Goal: Task Accomplishment & Management: Manage account settings

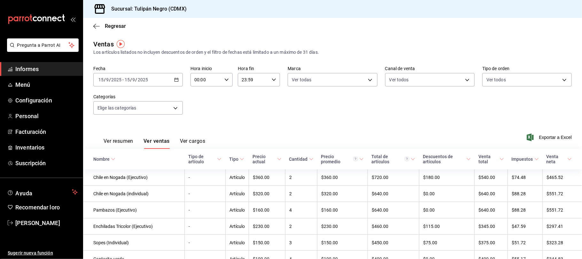
click at [189, 140] on font "Ver cargos" at bounding box center [193, 141] width 26 height 6
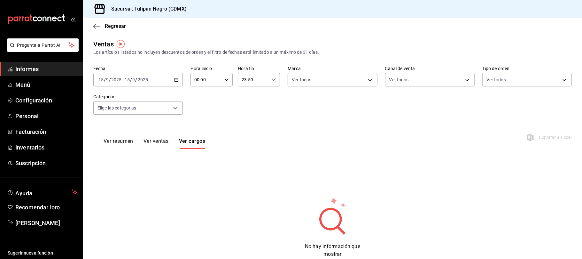
click at [127, 143] on font "Ver resumen" at bounding box center [119, 141] width 30 height 6
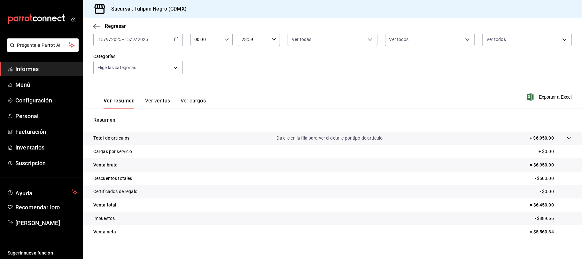
scroll to position [48, 0]
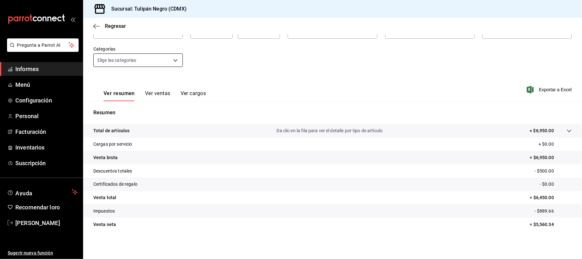
click at [173, 60] on body "Pregunta a Parrot AI Informes Menú Configuración Personal Facturación Inventari…" at bounding box center [291, 129] width 582 height 259
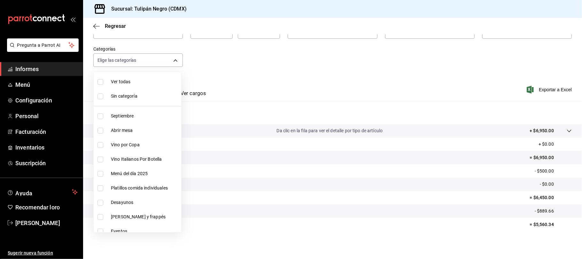
click at [279, 60] on div at bounding box center [291, 129] width 582 height 259
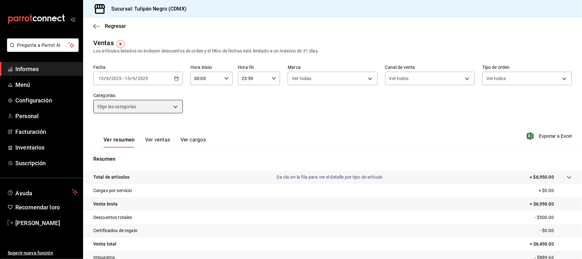
scroll to position [0, 0]
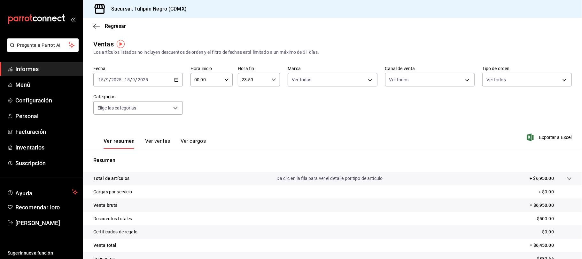
click at [94, 22] on div "Regresar" at bounding box center [332, 26] width 499 height 16
click at [95, 26] on icon "button" at bounding box center [96, 26] width 6 height 6
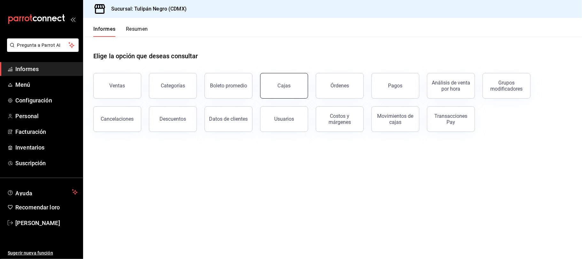
click at [291, 92] on link "Cajas" at bounding box center [284, 86] width 48 height 26
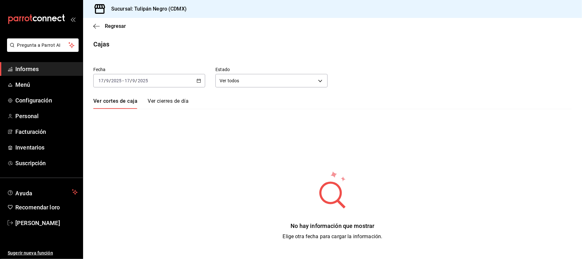
click at [199, 82] on \(Stroke\) "button" at bounding box center [199, 81] width 4 height 4
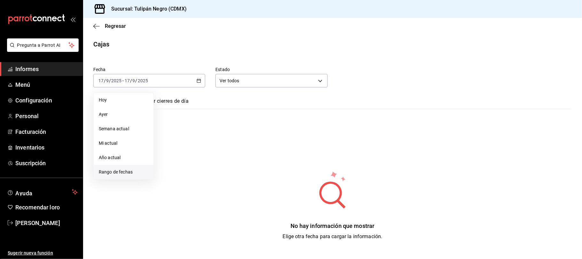
click at [113, 172] on font "Rango de fechas" at bounding box center [116, 171] width 34 height 5
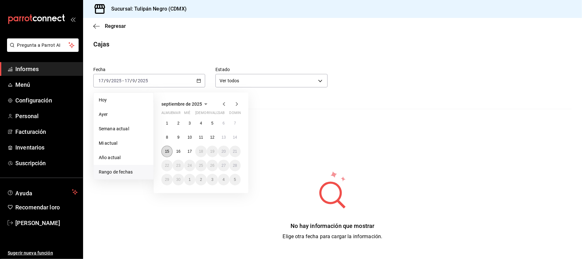
click at [167, 150] on font "15" at bounding box center [167, 151] width 4 height 4
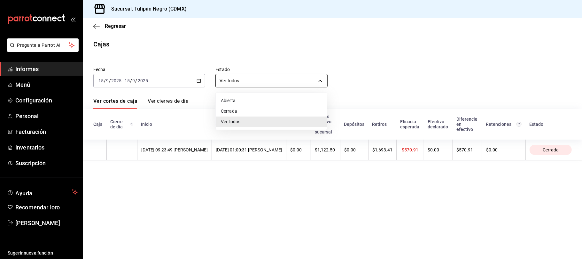
click at [320, 82] on body "Pregunta a Parrot AI Informes Menú Configuración Personal Facturación Inventari…" at bounding box center [291, 129] width 582 height 259
click at [380, 72] on div at bounding box center [291, 129] width 582 height 259
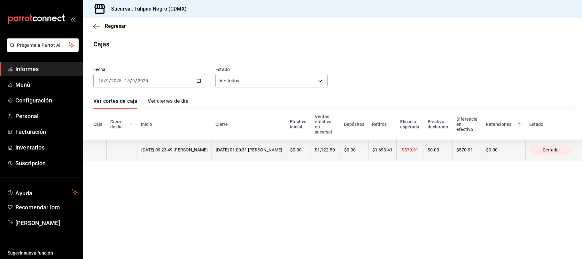
click at [340, 154] on th "$1,122.50" at bounding box center [325, 149] width 29 height 21
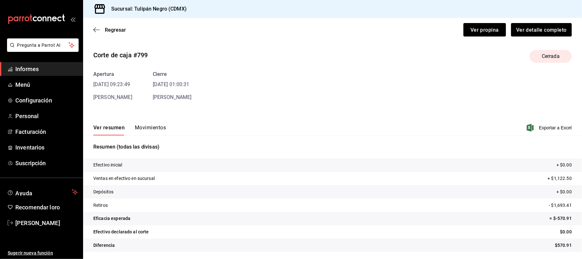
scroll to position [3, 0]
click at [396, 98] on div "Apertura 15/09/25 09:23:49 Emiliano Bravo Cierre 16/09/25 01:00:31 Roberto Ponce" at bounding box center [332, 85] width 478 height 31
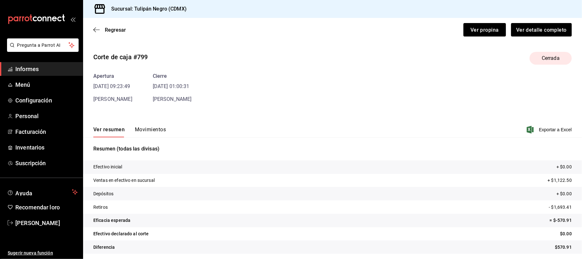
click at [141, 130] on font "Movimientos" at bounding box center [150, 129] width 31 height 6
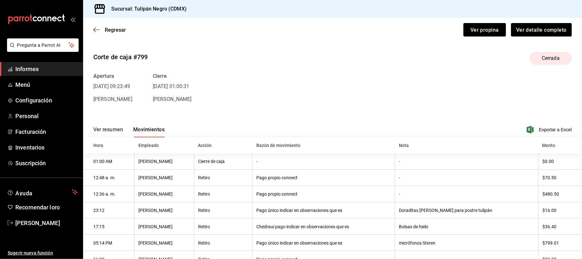
click at [117, 127] on font "Ver resumen" at bounding box center [108, 129] width 30 height 6
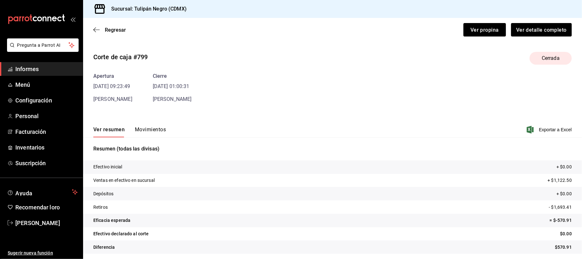
click at [329, 123] on div "Ver resumen Movimientos Exportar a Excel" at bounding box center [332, 127] width 499 height 19
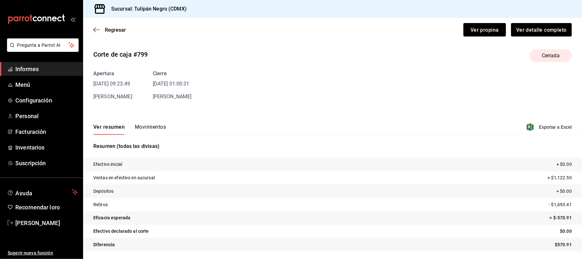
click at [354, 82] on div "Apertura 15/09/25 09:23:49 Emiliano Bravo Cierre 16/09/25 01:00:31 Roberto Ponce" at bounding box center [332, 85] width 478 height 31
click at [91, 26] on div "Regresar Ver propina Ver detalle completo" at bounding box center [332, 30] width 499 height 24
click at [98, 27] on icon "button" at bounding box center [96, 30] width 6 height 6
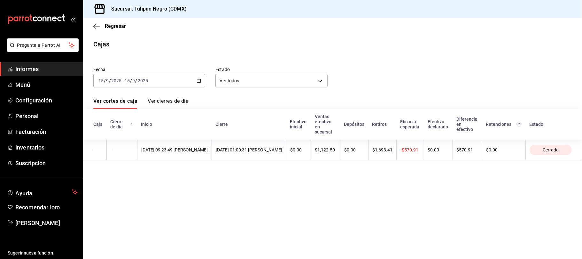
click at [175, 100] on font "Ver cierres de día" at bounding box center [168, 101] width 41 height 6
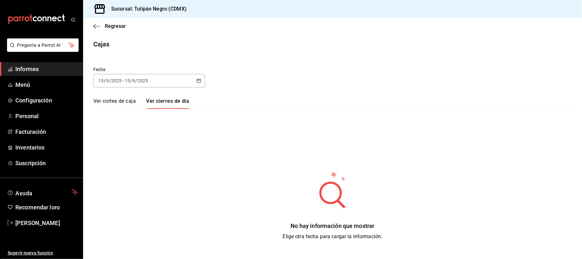
click at [130, 98] on font "Ver cortes de caja" at bounding box center [114, 101] width 43 height 6
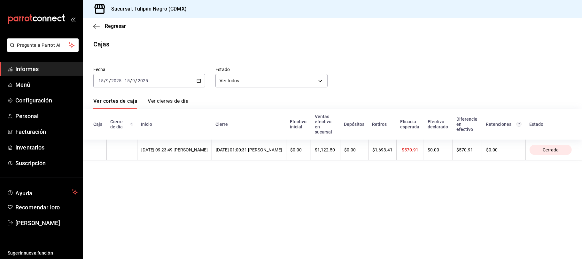
click at [95, 22] on div "Regresar" at bounding box center [332, 26] width 499 height 16
click at [95, 25] on icon "button" at bounding box center [94, 26] width 3 height 5
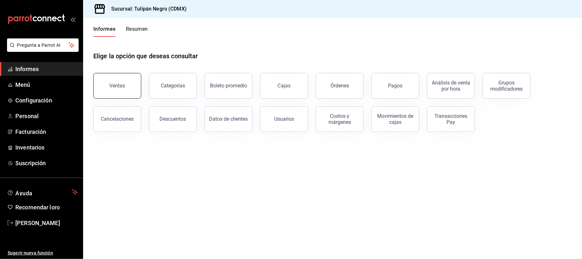
click at [127, 80] on button "Ventas" at bounding box center [117, 86] width 48 height 26
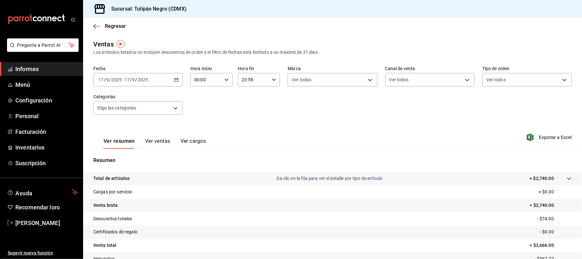
click at [174, 77] on div "2025-09-17 17 / 9 / 2025 - 2025-09-17 17 / 9 / 2025" at bounding box center [137, 79] width 89 height 13
click at [109, 154] on font "Rango de fechas" at bounding box center [116, 156] width 34 height 5
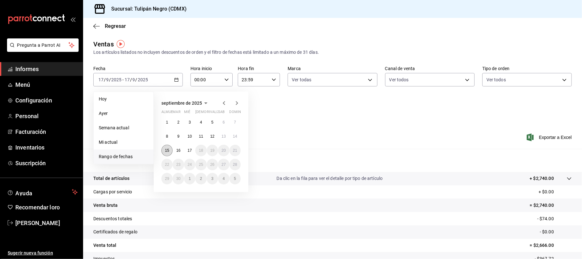
click at [167, 152] on button "15" at bounding box center [166, 150] width 11 height 12
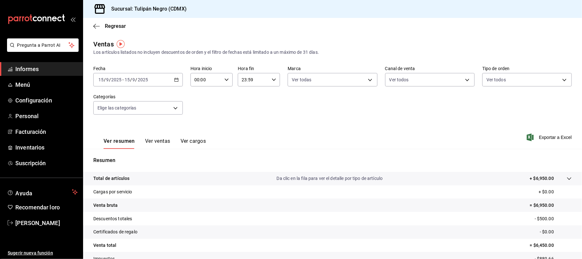
click at [175, 78] on \(Stroke\) "button" at bounding box center [177, 80] width 4 height 4
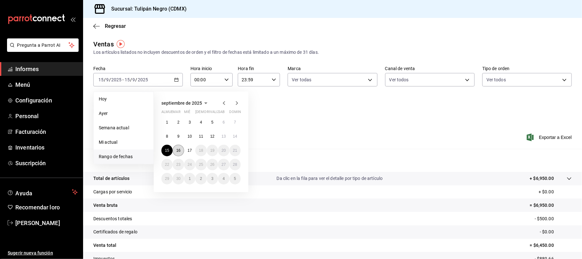
click at [178, 148] on font "16" at bounding box center [178, 150] width 4 height 4
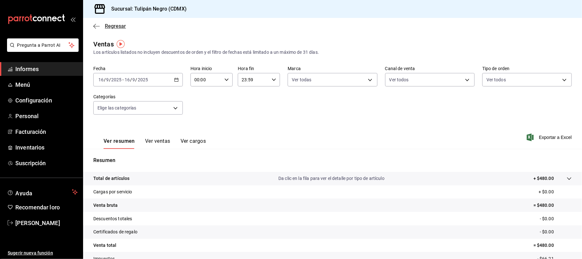
click at [95, 28] on icon "button" at bounding box center [96, 26] width 6 height 6
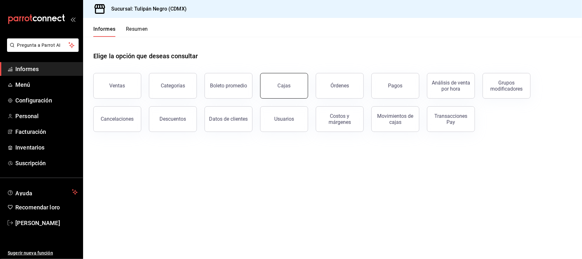
click at [276, 81] on link "Cajas" at bounding box center [284, 86] width 48 height 26
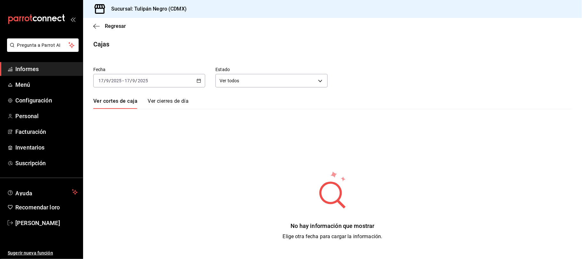
click at [198, 81] on icon "button" at bounding box center [199, 80] width 4 height 4
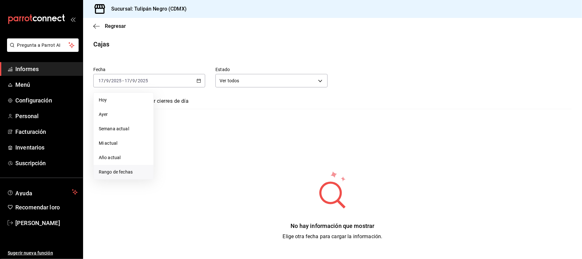
click at [114, 172] on font "Rango de fechas" at bounding box center [116, 171] width 34 height 5
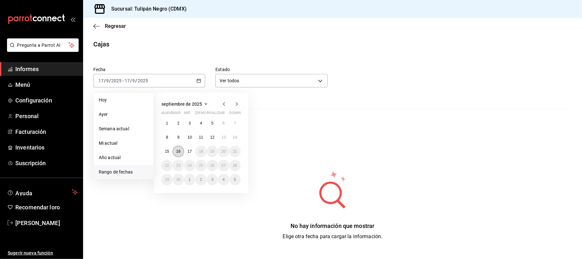
click at [179, 150] on font "16" at bounding box center [178, 151] width 4 height 4
click at [179, 150] on div "Fecha 2025-09-17 17 / 9 / 2025 - 2025-09-17 17 / 9 / 2025 Hoy Ayer Semana actua…" at bounding box center [332, 149] width 478 height 181
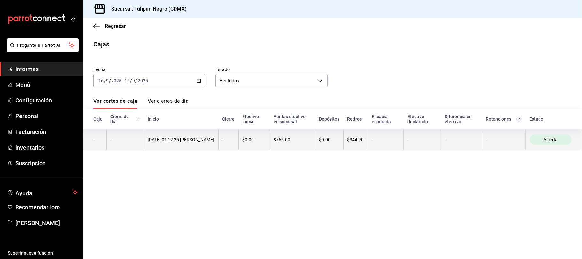
click at [306, 137] on div "$765.00" at bounding box center [292, 139] width 37 height 5
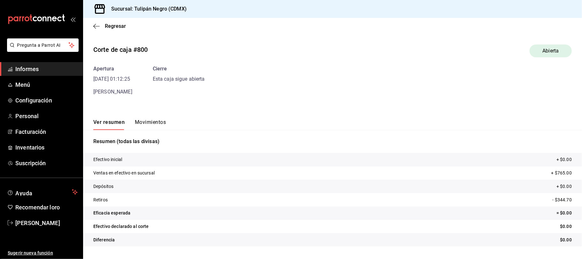
click at [546, 103] on div "Corte de caja #800 Abierta Apertura 16/09/25 01:12:25 Roberto Ponce Cierre Esta…" at bounding box center [332, 146] width 499 height 214
click at [99, 26] on icon "button" at bounding box center [96, 26] width 6 height 6
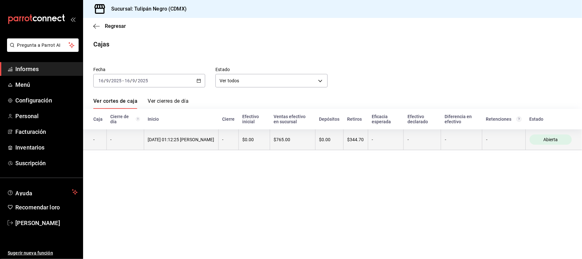
click at [274, 146] on th "$765.00" at bounding box center [292, 139] width 45 height 21
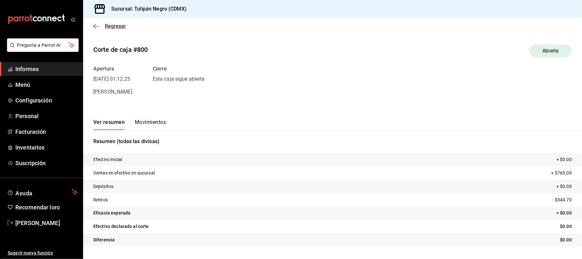
click at [97, 23] on icon "button" at bounding box center [96, 26] width 6 height 6
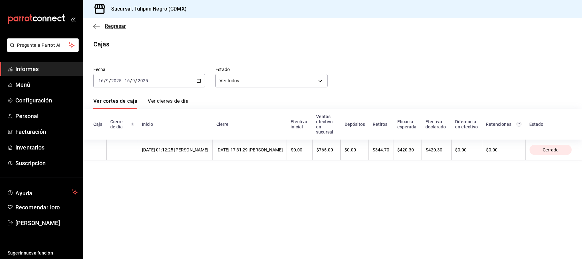
click at [95, 26] on icon "button" at bounding box center [96, 26] width 6 height 0
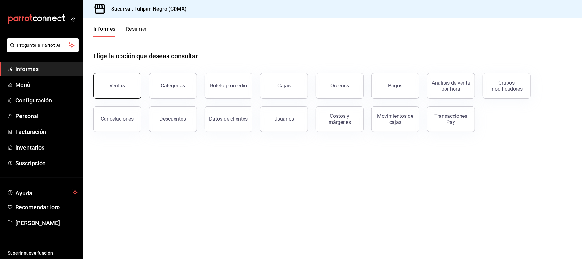
click at [132, 85] on button "Ventas" at bounding box center [117, 86] width 48 height 26
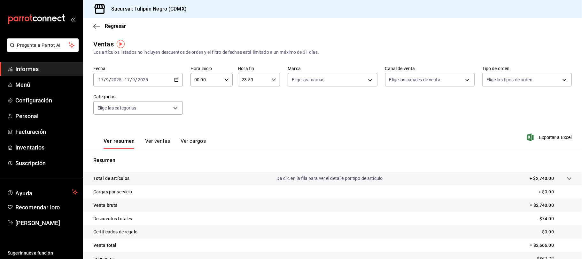
click at [171, 80] on div "2025-09-17 17 / 9 / 2025 - 2025-09-17 17 / 9 / 2025" at bounding box center [137, 79] width 89 height 13
click at [104, 154] on font "Rango de fechas" at bounding box center [116, 156] width 34 height 5
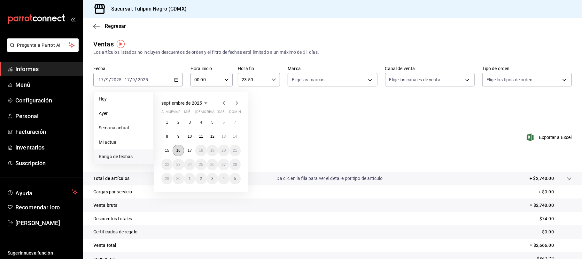
click at [178, 151] on font "16" at bounding box center [178, 150] width 4 height 4
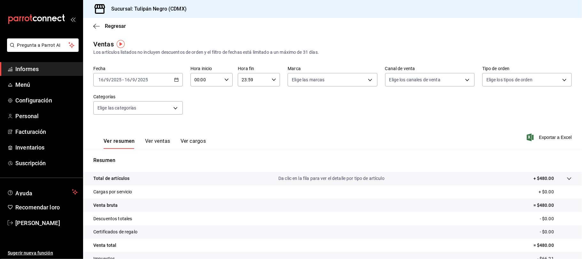
click at [95, 22] on div "Regresar" at bounding box center [332, 26] width 499 height 16
click at [95, 24] on icon "button" at bounding box center [94, 26] width 3 height 5
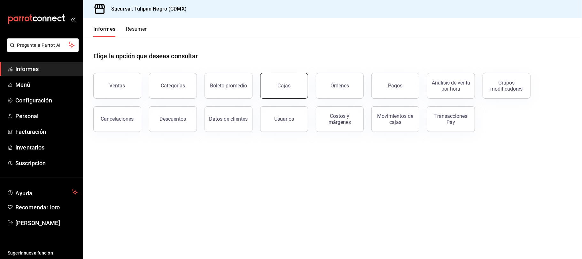
click at [289, 89] on link "Cajas" at bounding box center [284, 86] width 48 height 26
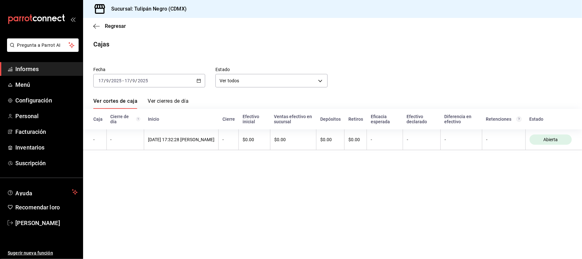
click at [202, 79] on div "2025-09-17 17 / 9 / 2025 - 2025-09-17 17 / 9 / 2025" at bounding box center [149, 80] width 112 height 13
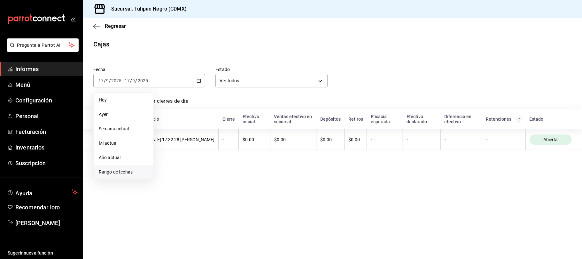
click at [110, 173] on font "Rango de fechas" at bounding box center [116, 171] width 34 height 5
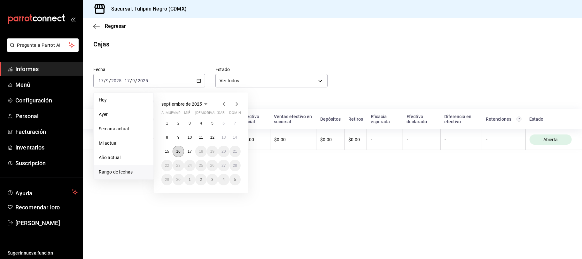
click at [178, 151] on font "16" at bounding box center [178, 151] width 4 height 4
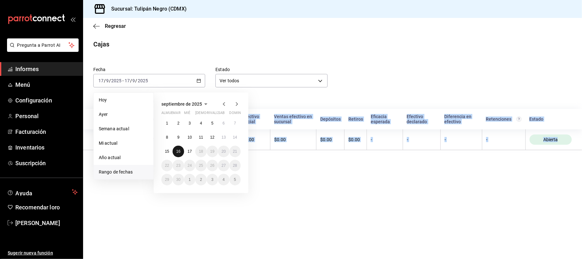
click at [178, 150] on table "Caja Cierre de día Inicio Cierre Efectivo inicial Ventas efectivo en sucursal D…" at bounding box center [332, 129] width 499 height 41
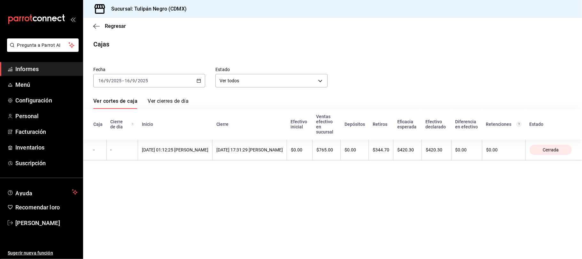
click at [178, 151] on font "16/09/2025 01:12:25 Roberto Ponce" at bounding box center [175, 149] width 66 height 5
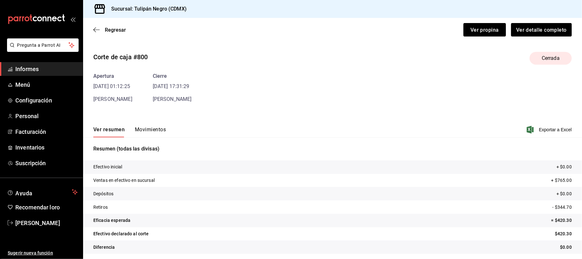
scroll to position [3, 0]
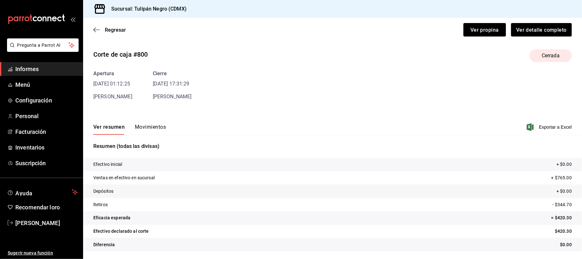
click at [393, 111] on div "Corte de caja #800 Cerrada Apertura 16/09/25 01:12:25 Roberto Ponce Cierre 17/0…" at bounding box center [332, 151] width 499 height 214
click at [236, 211] on tr "Eficacia esperada = $420.30" at bounding box center [332, 217] width 499 height 13
click at [143, 126] on font "Movimientos" at bounding box center [150, 127] width 31 height 6
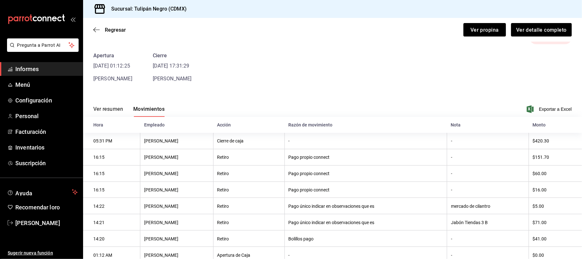
scroll to position [0, 0]
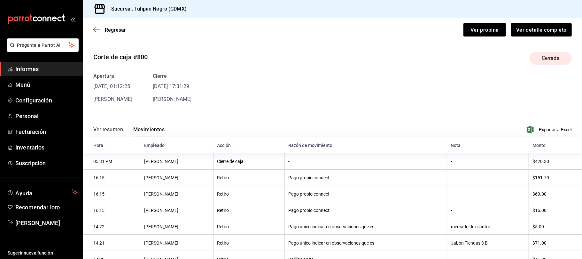
click at [93, 19] on div "Regresar Ver propina Ver detalle completo" at bounding box center [332, 30] width 499 height 24
click at [93, 29] on icon "button" at bounding box center [96, 30] width 6 height 6
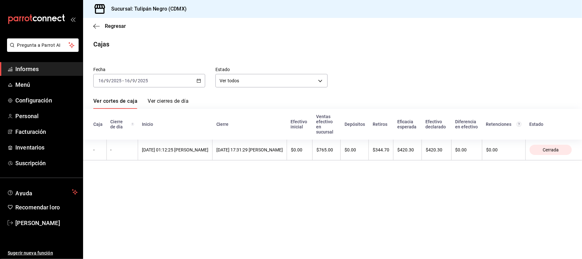
click at [95, 21] on div "Regresar" at bounding box center [332, 26] width 499 height 16
click at [200, 79] on icon "button" at bounding box center [199, 80] width 4 height 4
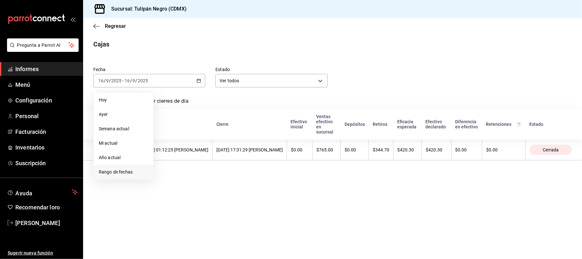
click at [108, 171] on font "Rango de fechas" at bounding box center [116, 171] width 34 height 5
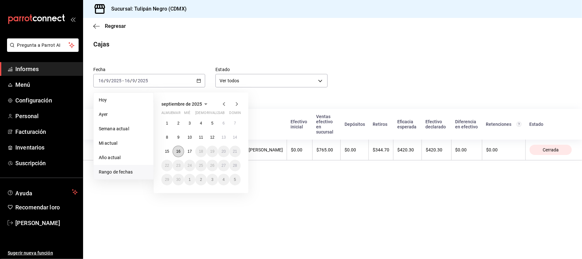
click at [179, 150] on font "16" at bounding box center [178, 151] width 4 height 4
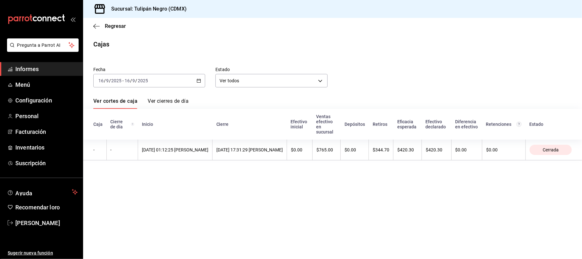
click at [92, 27] on div "Regresar" at bounding box center [332, 26] width 499 height 16
click at [91, 22] on div "Regresar" at bounding box center [332, 26] width 499 height 16
click at [97, 26] on icon "button" at bounding box center [96, 26] width 6 height 6
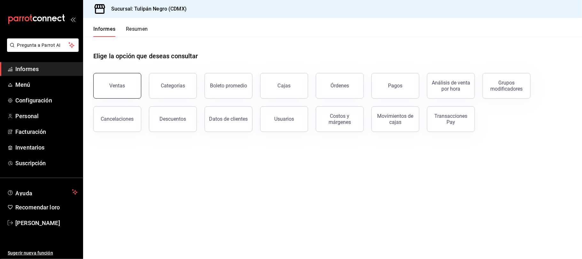
click at [132, 88] on button "Ventas" at bounding box center [117, 86] width 48 height 26
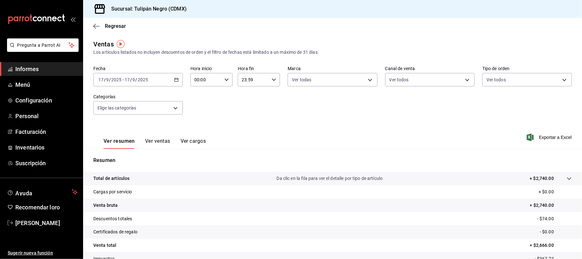
click at [172, 78] on div "2025-09-17 17 / 9 / 2025 - 2025-09-17 17 / 9 / 2025" at bounding box center [137, 79] width 89 height 13
click at [110, 153] on span "Rango de fechas" at bounding box center [124, 156] width 50 height 7
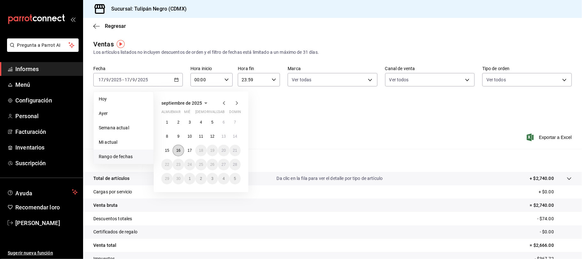
click at [178, 150] on font "16" at bounding box center [178, 150] width 4 height 4
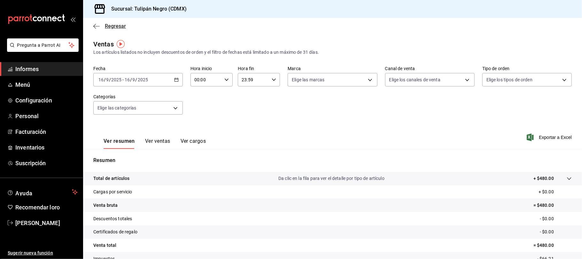
click at [94, 27] on icon "button" at bounding box center [94, 26] width 3 height 5
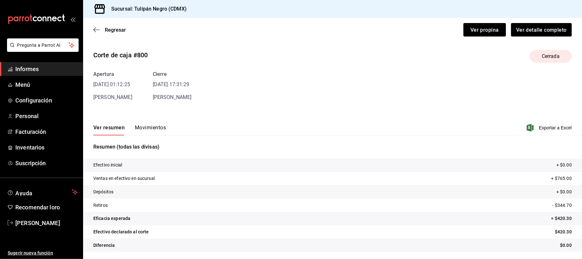
scroll to position [3, 0]
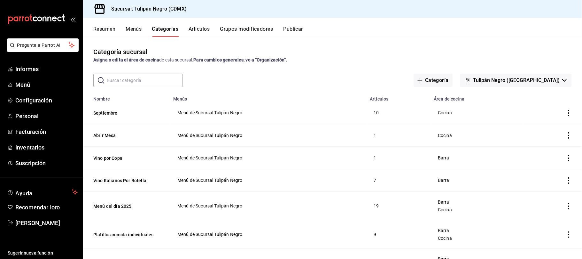
click at [103, 27] on font "Resumen" at bounding box center [104, 29] width 22 height 6
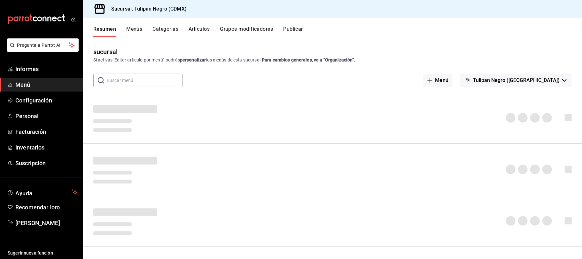
click at [48, 82] on span "Menú" at bounding box center [46, 84] width 62 height 9
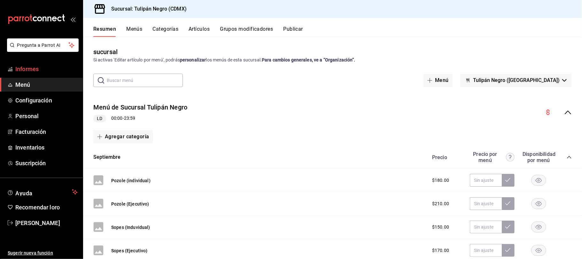
click at [39, 67] on font "Informes" at bounding box center [26, 69] width 23 height 7
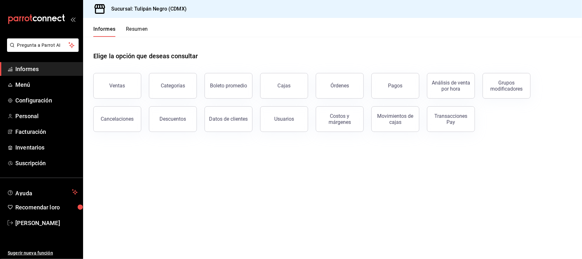
click at [119, 83] on font "Ventas" at bounding box center [118, 85] width 16 height 6
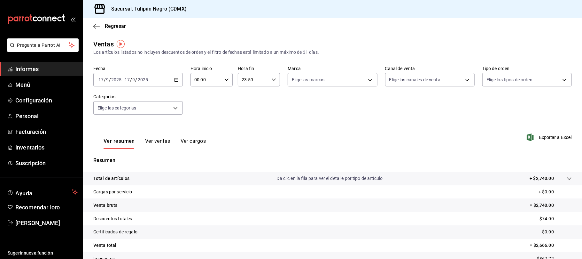
click at [178, 78] on div "2025-09-17 17 / 9 / 2025 - 2025-09-17 17 / 9 / 2025" at bounding box center [137, 79] width 89 height 13
click at [109, 154] on font "Rango de fechas" at bounding box center [116, 156] width 34 height 5
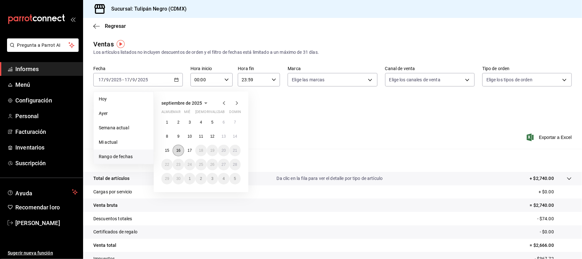
click at [180, 151] on font "16" at bounding box center [178, 150] width 4 height 4
click at [180, 150] on font "16" at bounding box center [178, 150] width 4 height 4
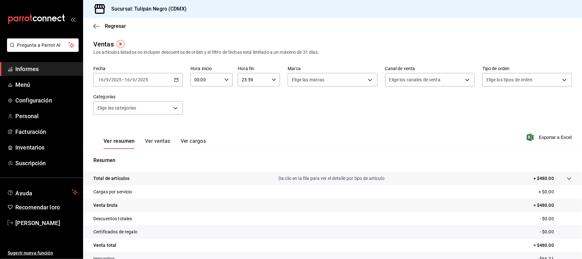
click at [92, 23] on div "Regresar" at bounding box center [332, 26] width 499 height 16
click at [96, 27] on icon "button" at bounding box center [96, 26] width 6 height 6
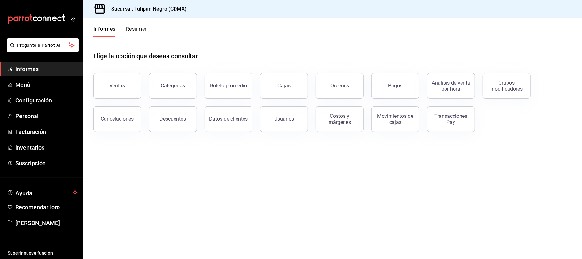
click at [279, 221] on main "Elige la opción que deseas consultar Ventas Categorías Boleto promedio Cajas Ór…" at bounding box center [332, 148] width 499 height 222
click at [13, 117] on link "Personal" at bounding box center [41, 116] width 83 height 14
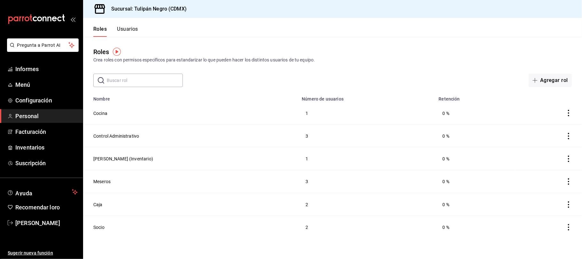
click at [133, 30] on font "Usuarios" at bounding box center [127, 29] width 21 height 6
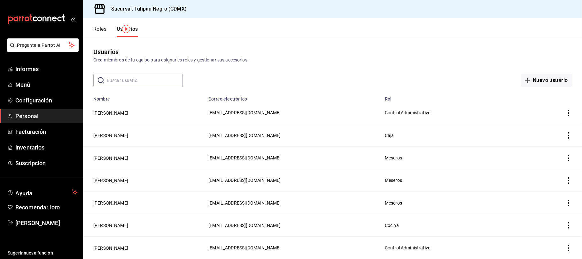
scroll to position [43, 0]
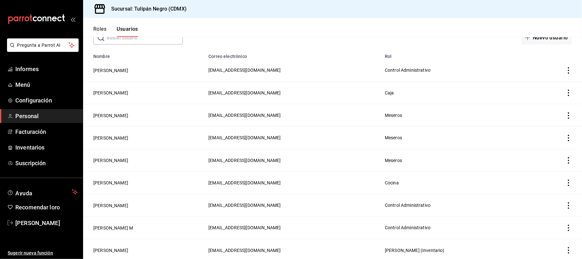
click at [565, 91] on icon "actions" at bounding box center [568, 92] width 6 height 6
click at [540, 100] on font "Eliminar" at bounding box center [539, 101] width 16 height 5
click at [523, 110] on button "Eliminar" at bounding box center [534, 113] width 43 height 13
click at [565, 160] on icon "actions" at bounding box center [568, 160] width 6 height 6
click at [535, 171] on font "Eliminar" at bounding box center [539, 169] width 16 height 5
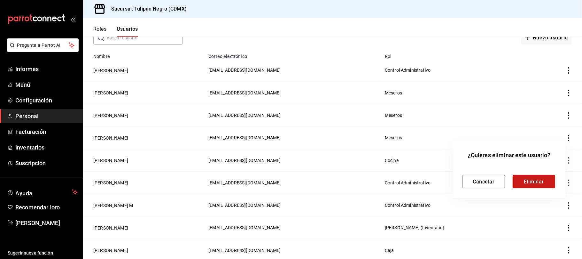
click at [535, 179] on font "Eliminar" at bounding box center [534, 181] width 20 height 6
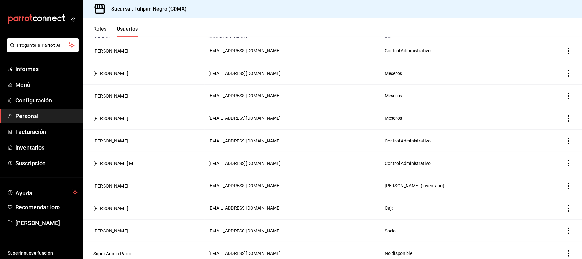
scroll to position [67, 0]
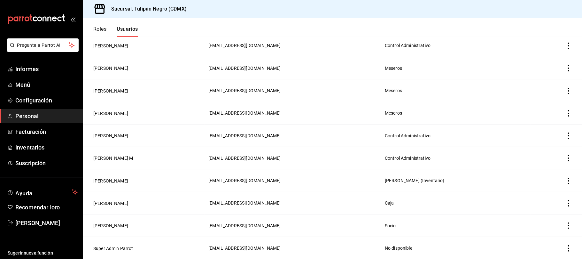
click at [565, 92] on icon "actions" at bounding box center [568, 91] width 6 height 6
click at [535, 97] on font "Eliminar" at bounding box center [539, 99] width 16 height 5
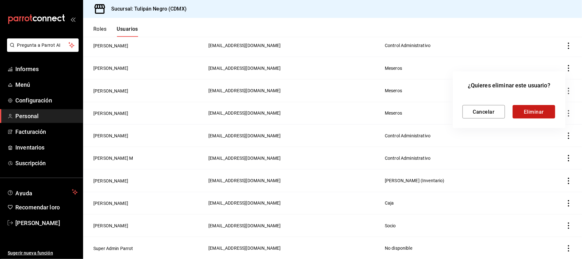
click at [532, 111] on font "Eliminar" at bounding box center [534, 111] width 20 height 6
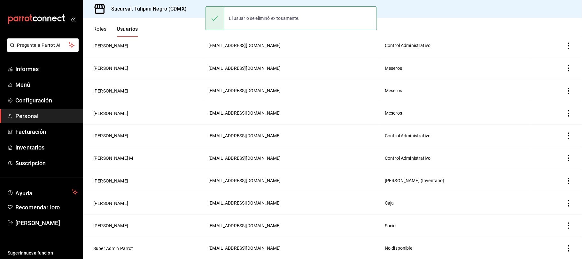
scroll to position [45, 0]
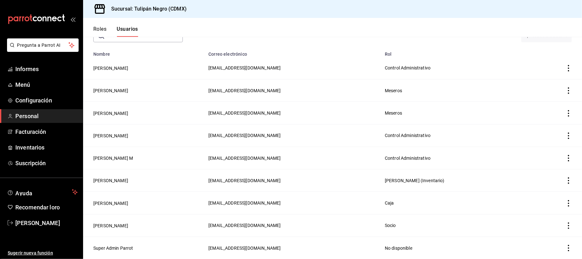
click at [565, 134] on icon "actions" at bounding box center [568, 135] width 6 height 6
click at [534, 144] on font "Eliminar" at bounding box center [539, 144] width 16 height 5
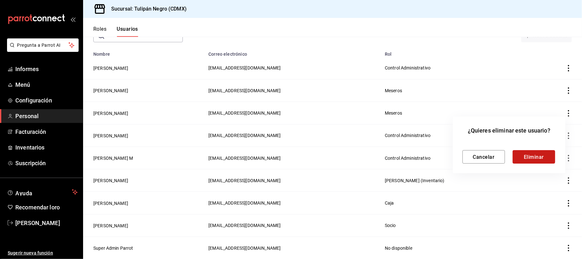
click at [538, 154] on font "Eliminar" at bounding box center [534, 156] width 20 height 6
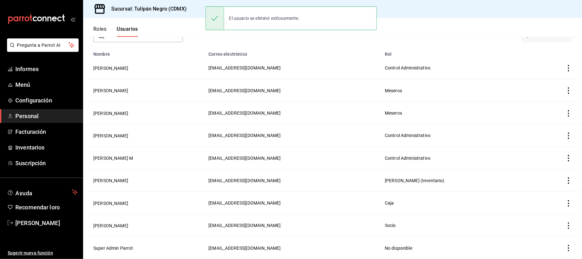
scroll to position [22, 0]
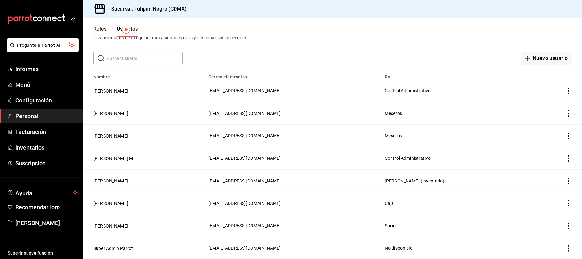
click at [561, 176] on td "Tabla de empleados" at bounding box center [556, 180] width 51 height 22
click at [565, 178] on icon "actions" at bounding box center [568, 180] width 6 height 6
click at [543, 190] on font "Eliminar" at bounding box center [539, 189] width 16 height 5
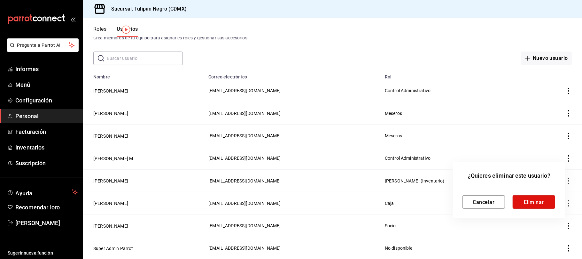
click at [542, 200] on font "Eliminar" at bounding box center [534, 201] width 20 height 6
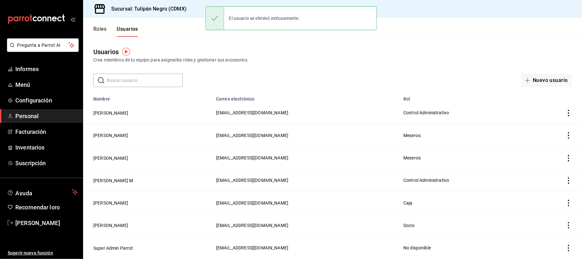
scroll to position [0, 0]
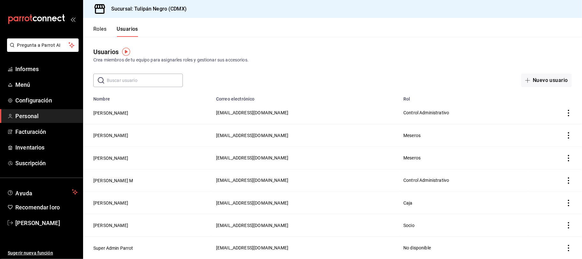
click at [302, 64] on div "Usuarios Crea miembros de tu equipo para asignarles roles y gestionar sus acces…" at bounding box center [332, 62] width 499 height 50
click at [103, 27] on font "Roles" at bounding box center [99, 29] width 13 height 6
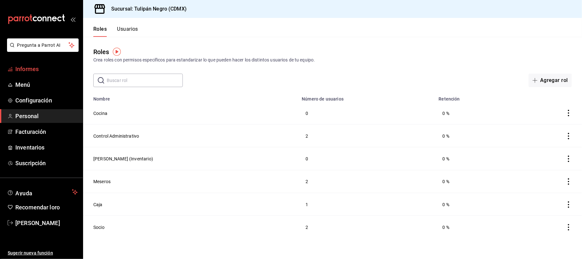
click at [29, 67] on font "Informes" at bounding box center [26, 69] width 23 height 7
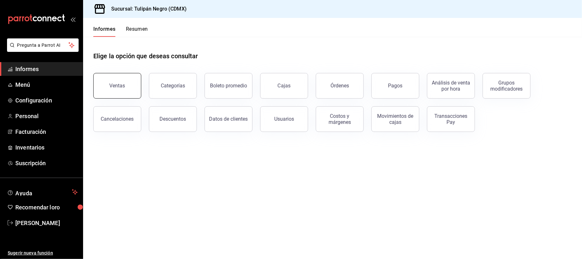
click at [121, 83] on font "Ventas" at bounding box center [118, 85] width 16 height 6
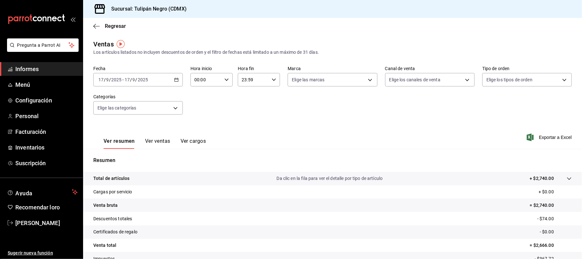
click at [175, 79] on icon "button" at bounding box center [176, 79] width 4 height 4
click at [120, 111] on span "Ayer" at bounding box center [124, 113] width 50 height 7
click at [95, 24] on icon "button" at bounding box center [96, 26] width 6 height 6
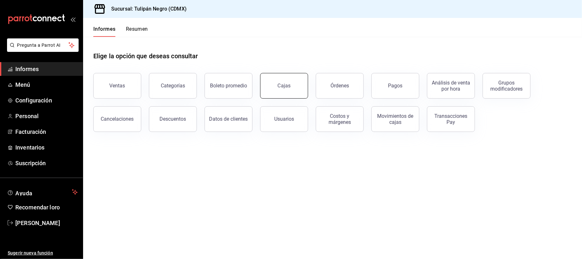
click at [290, 95] on link "Cajas" at bounding box center [284, 86] width 48 height 26
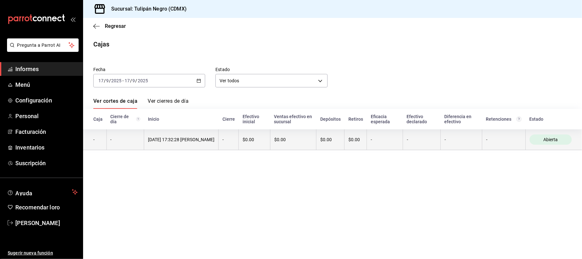
click at [214, 138] on font "17/09/2025 17:32:28 Roberto Ponce" at bounding box center [181, 139] width 66 height 5
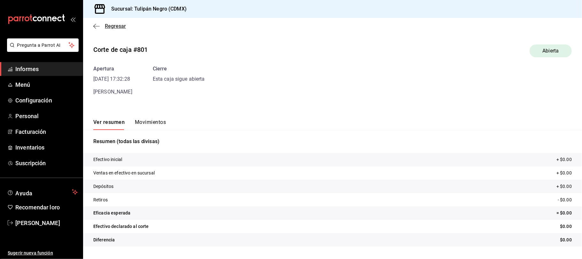
click at [95, 25] on icon "button" at bounding box center [94, 26] width 3 height 5
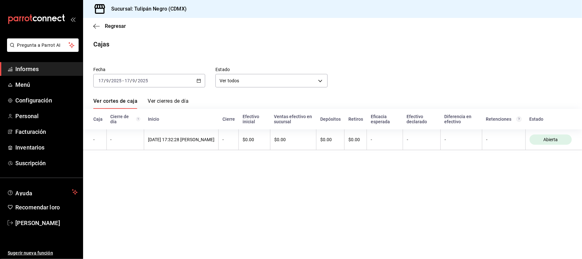
click at [201, 79] on div "2025-09-17 17 / 9 / 2025 - 2025-09-17 17 / 9 / 2025" at bounding box center [149, 80] width 112 height 13
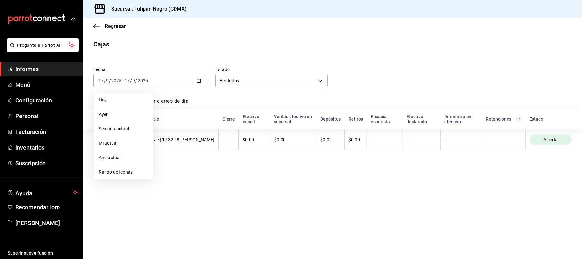
click at [114, 113] on span "Ayer" at bounding box center [124, 114] width 50 height 7
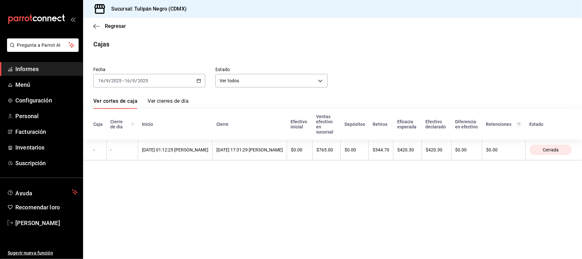
click at [179, 102] on font "Ver cierres de día" at bounding box center [168, 101] width 41 height 6
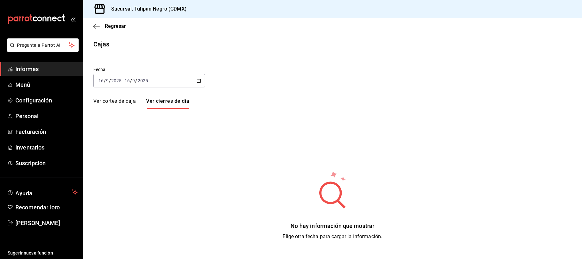
click at [110, 104] on font "Ver cortes de caja" at bounding box center [114, 100] width 43 height 7
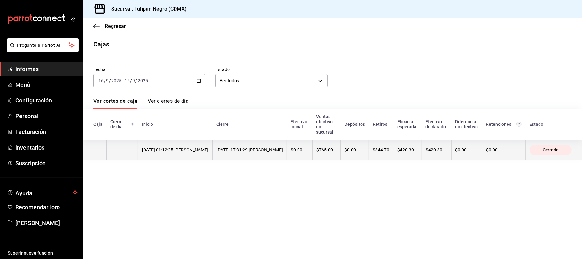
click at [287, 156] on th "17/09/2025 17:31:29 Roberto Ponce" at bounding box center [250, 149] width 74 height 21
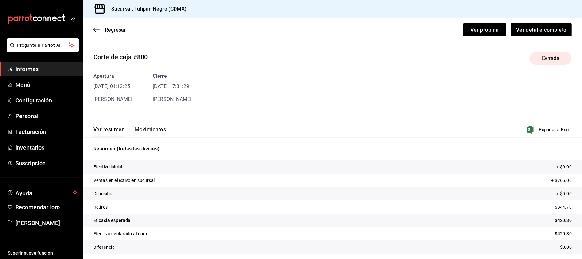
click at [155, 130] on font "Movimientos" at bounding box center [150, 129] width 31 height 6
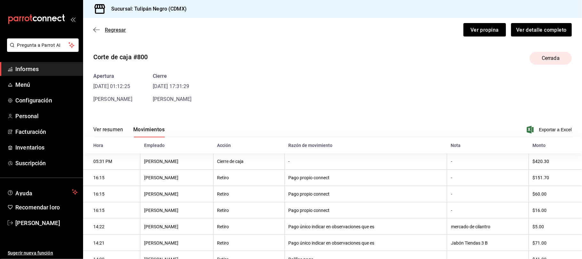
click at [98, 31] on icon "button" at bounding box center [96, 30] width 6 height 6
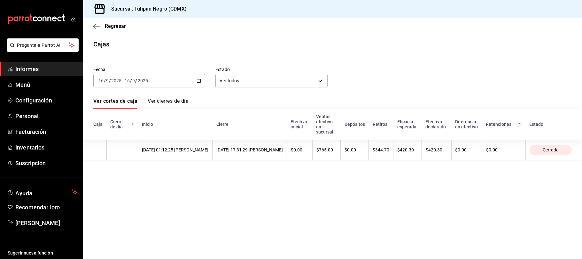
click at [199, 80] on \(Stroke\) "button" at bounding box center [199, 80] width 4 height 0
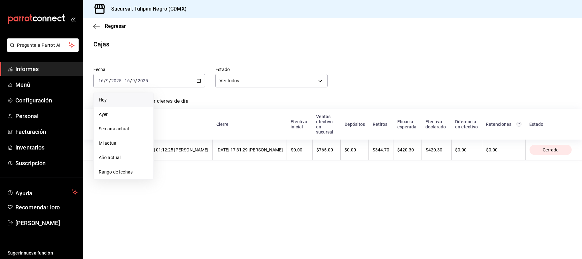
click at [106, 99] on font "Hoy" at bounding box center [103, 99] width 8 height 5
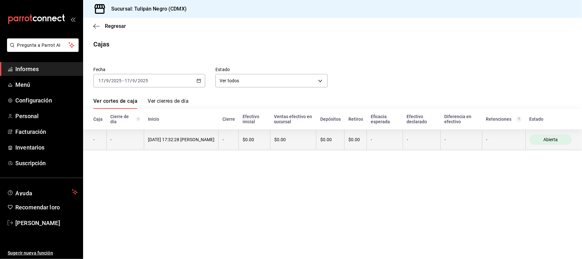
click at [329, 145] on th "$0.00" at bounding box center [330, 139] width 28 height 21
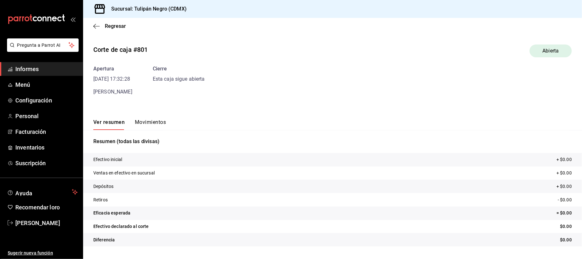
click at [336, 92] on div "Apertura 17/09/25 17:32:28 Roberto Ponce Cierre Esta caja sigue abierta" at bounding box center [332, 80] width 478 height 31
click at [153, 124] on font "Movimientos" at bounding box center [150, 122] width 31 height 6
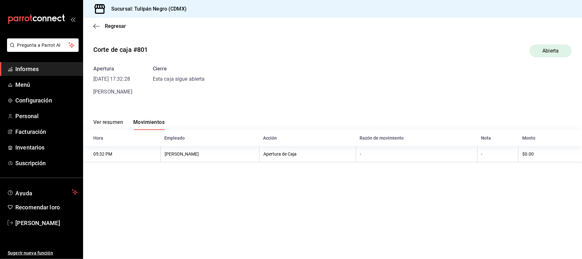
click at [114, 120] on font "Ver resumen" at bounding box center [108, 122] width 30 height 6
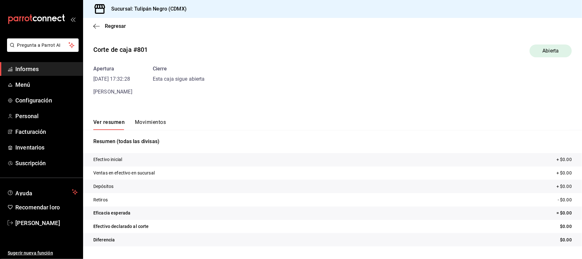
drag, startPoint x: 262, startPoint y: 134, endPoint x: 262, endPoint y: 137, distance: 3.8
click at [262, 136] on div "Resumen (todas las divisas) Efectivo inicial + $0.00 Ventas en efectivo en sucu…" at bounding box center [332, 192] width 499 height 124
click at [97, 27] on icon "button" at bounding box center [96, 26] width 6 height 6
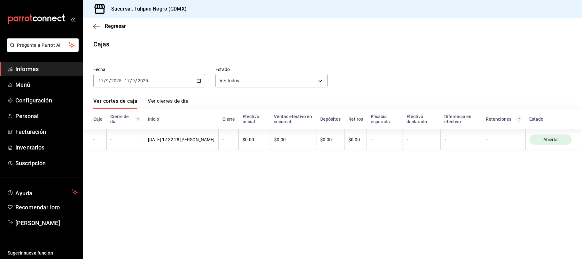
click at [198, 81] on icon "button" at bounding box center [199, 80] width 4 height 4
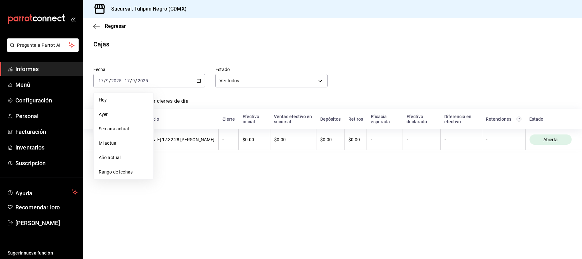
click at [318, 180] on main "Regresar Cajas Fecha 2025-09-17 17 / 9 / 2025 - 2025-09-17 17 / 9 / 2025 Hoy Ay…" at bounding box center [332, 138] width 499 height 241
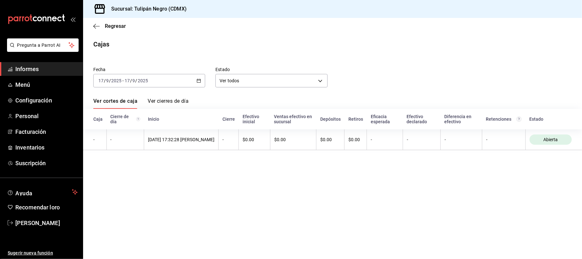
click at [409, 61] on div "Fecha 2025-09-17 17 / 9 / 2025 - 2025-09-17 17 / 9 / 2025 Estado Ver todos ALL" at bounding box center [327, 72] width 489 height 31
click at [308, 42] on div "Cajas" at bounding box center [332, 44] width 499 height 10
click at [202, 37] on main "Regresar Cajas Fecha 2025-09-17 17 / 9 / 2025 - 2025-09-17 17 / 9 / 2025 Estado…" at bounding box center [332, 138] width 499 height 241
click at [135, 216] on main "Regresar Cajas Fecha 2025-09-17 17 / 9 / 2025 - 2025-09-17 17 / 9 / 2025 Estado…" at bounding box center [332, 138] width 499 height 241
click at [185, 43] on div "Cajas" at bounding box center [332, 44] width 499 height 10
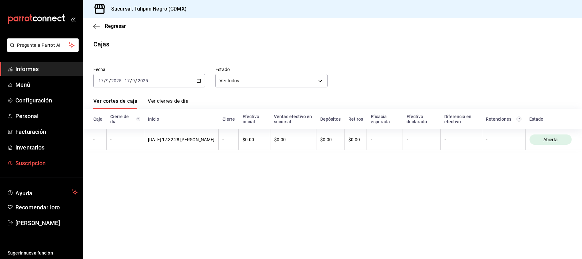
click at [38, 163] on font "Suscripción" at bounding box center [30, 162] width 30 height 7
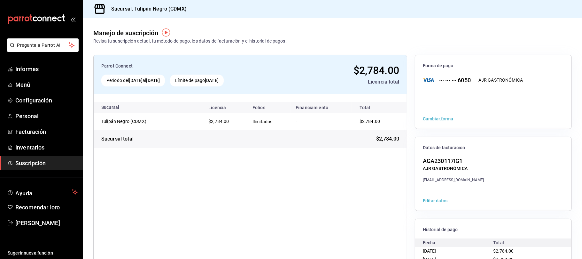
scroll to position [43, 0]
